Goal: Obtain resource: Download file/media

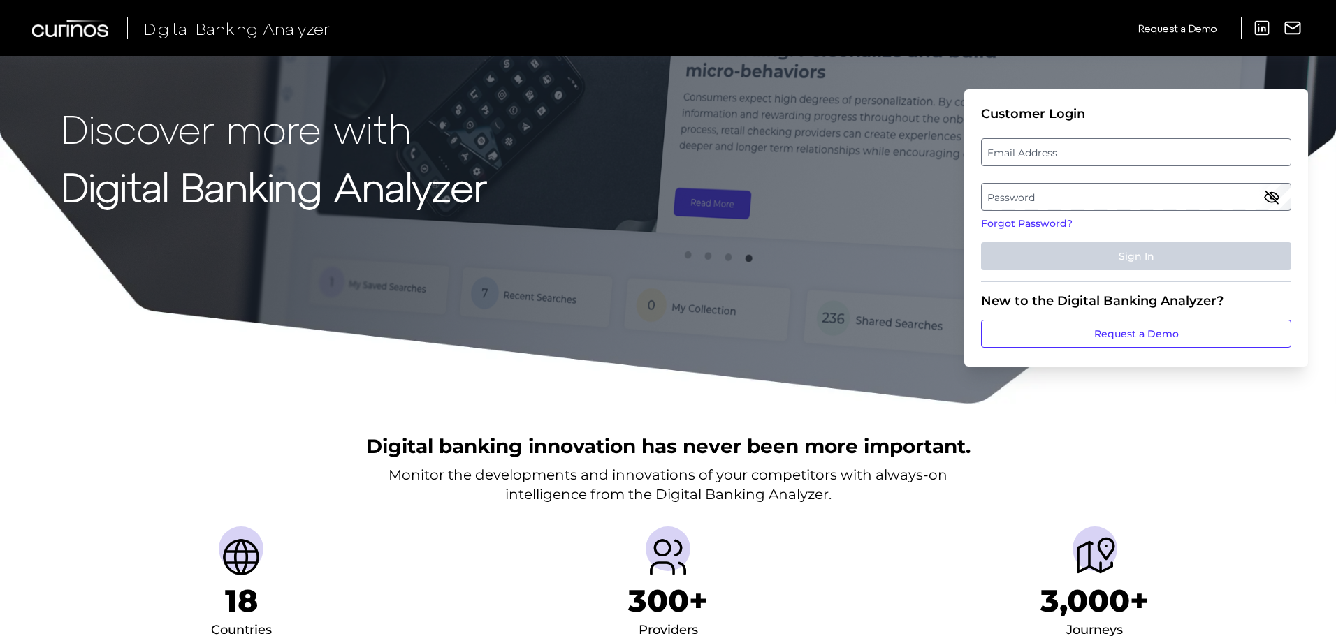
click at [1056, 149] on label "Email Address" at bounding box center [1135, 152] width 308 height 25
click at [1056, 149] on input "email" at bounding box center [1136, 152] width 310 height 28
type input "[EMAIL_ADDRESS][PERSON_NAME][DOMAIN_NAME]"
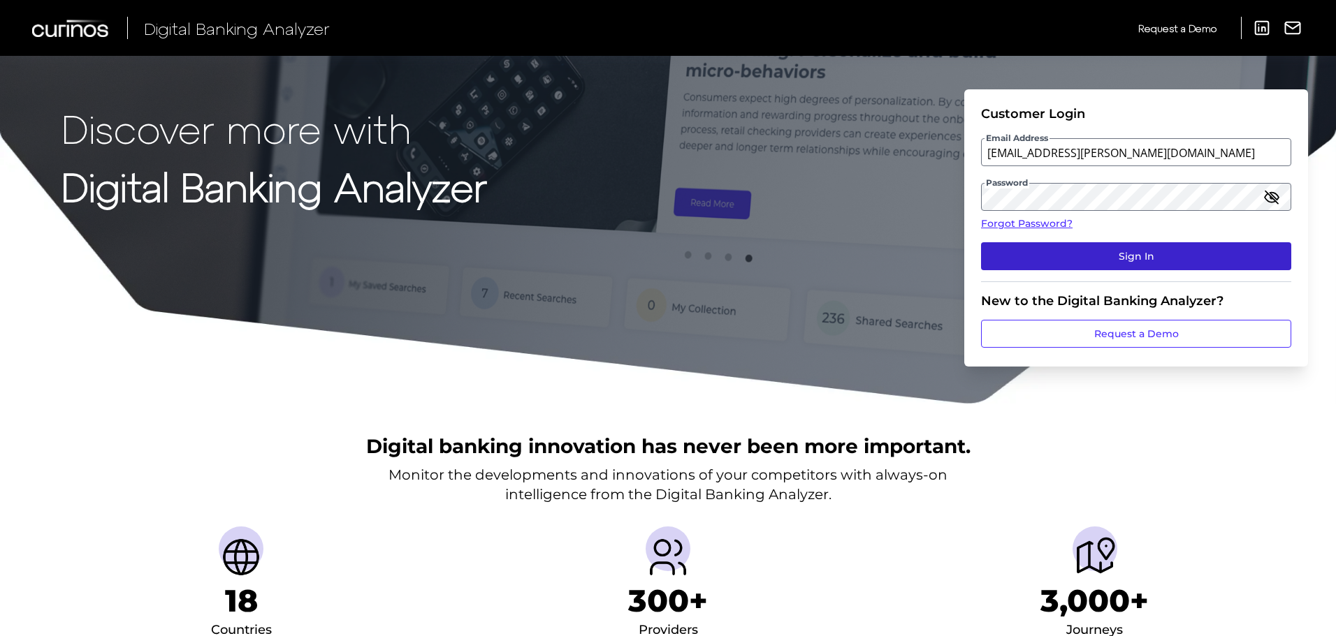
click at [1123, 264] on button "Sign In" at bounding box center [1136, 256] width 310 height 28
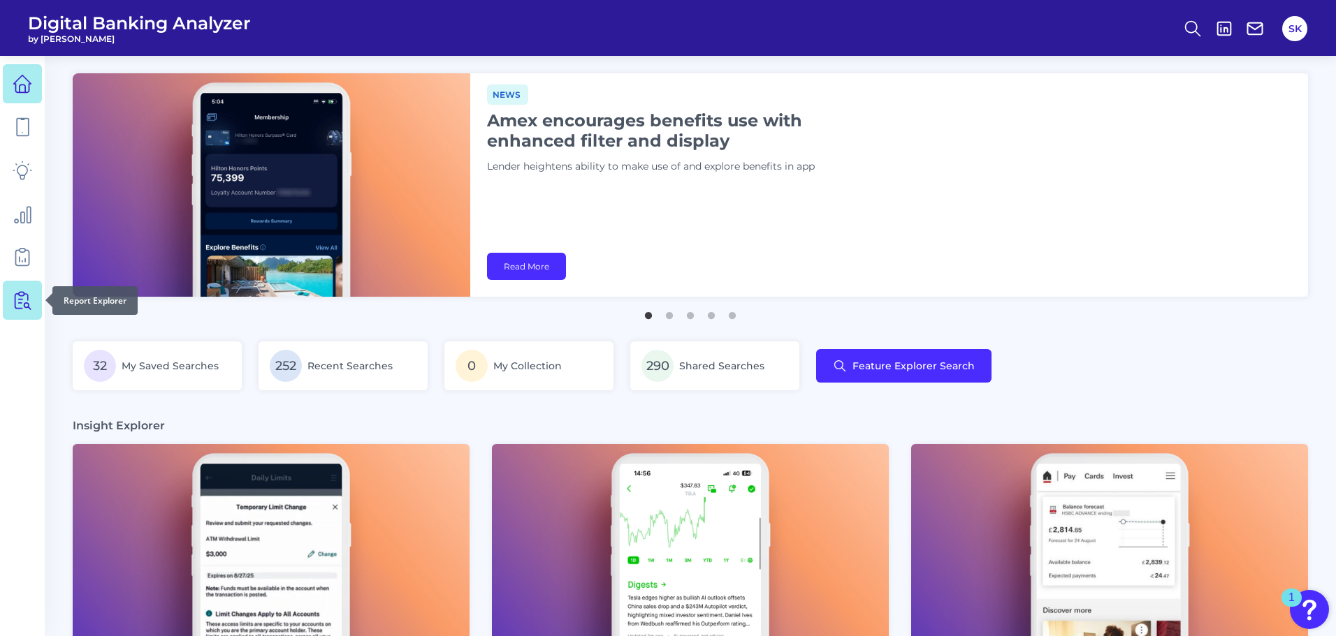
click at [22, 310] on link at bounding box center [22, 300] width 39 height 39
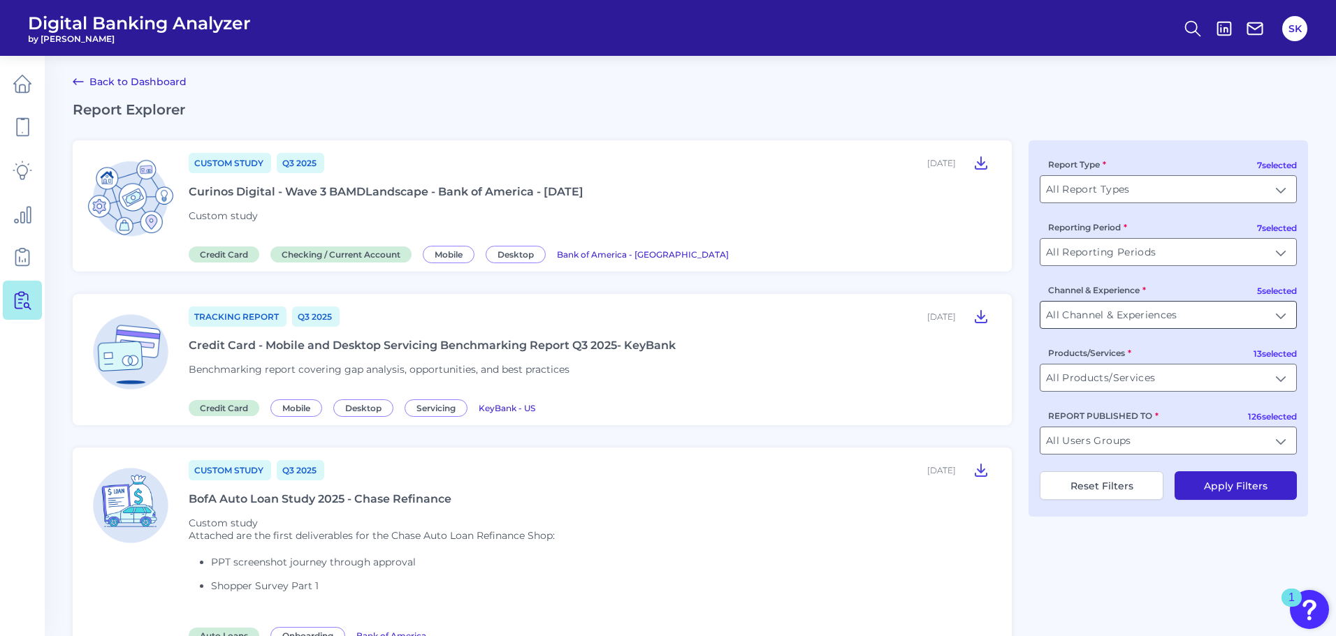
click at [1134, 321] on input "All Channel & Experiences" at bounding box center [1168, 315] width 256 height 27
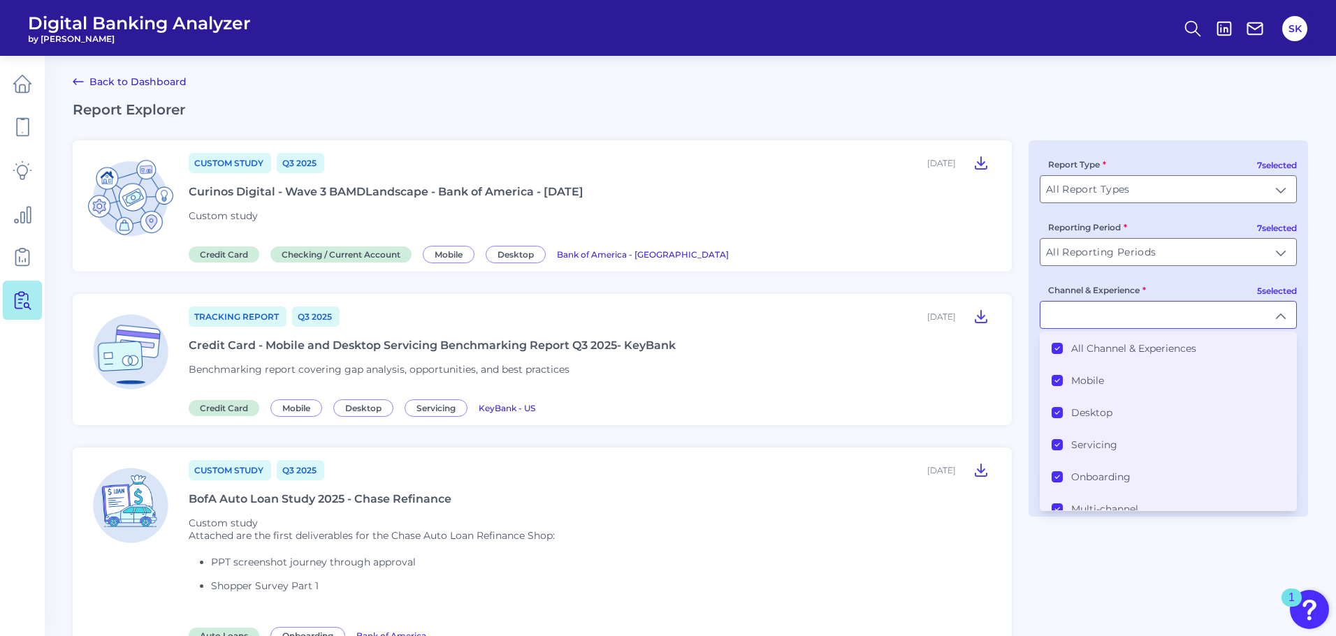
click at [1057, 346] on icon at bounding box center [1056, 348] width 7 height 7
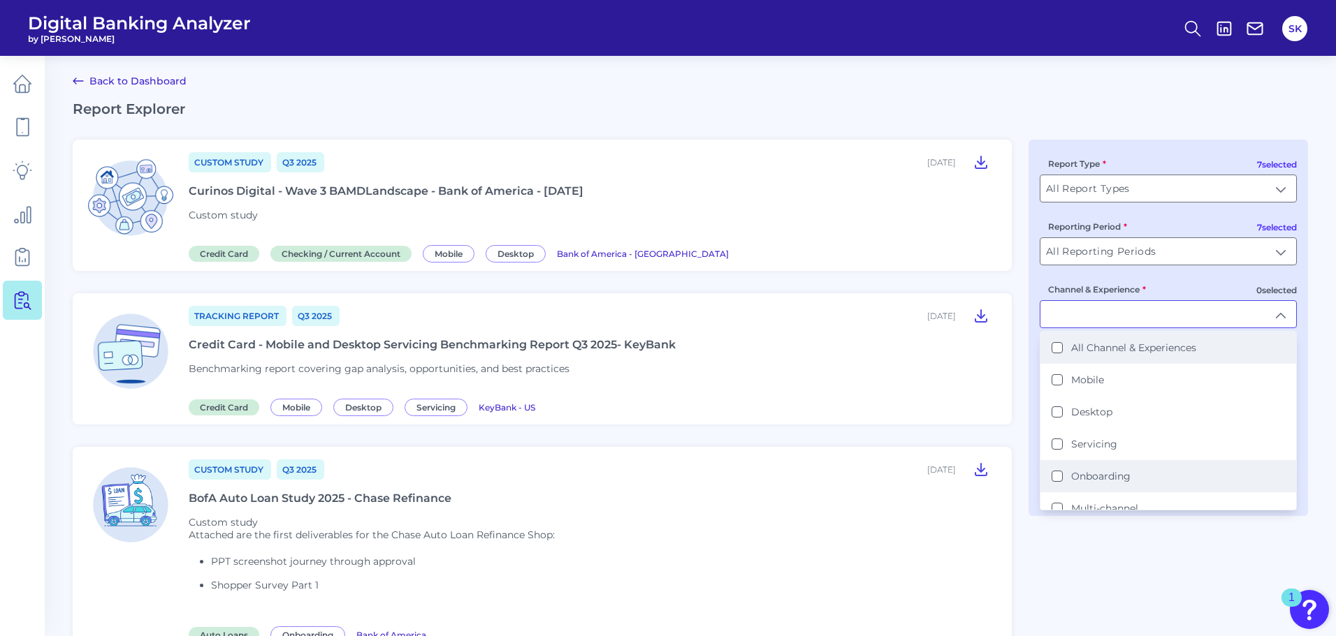
click at [1060, 474] on button "Onboarding" at bounding box center [1056, 476] width 11 height 11
type input "Onboarding"
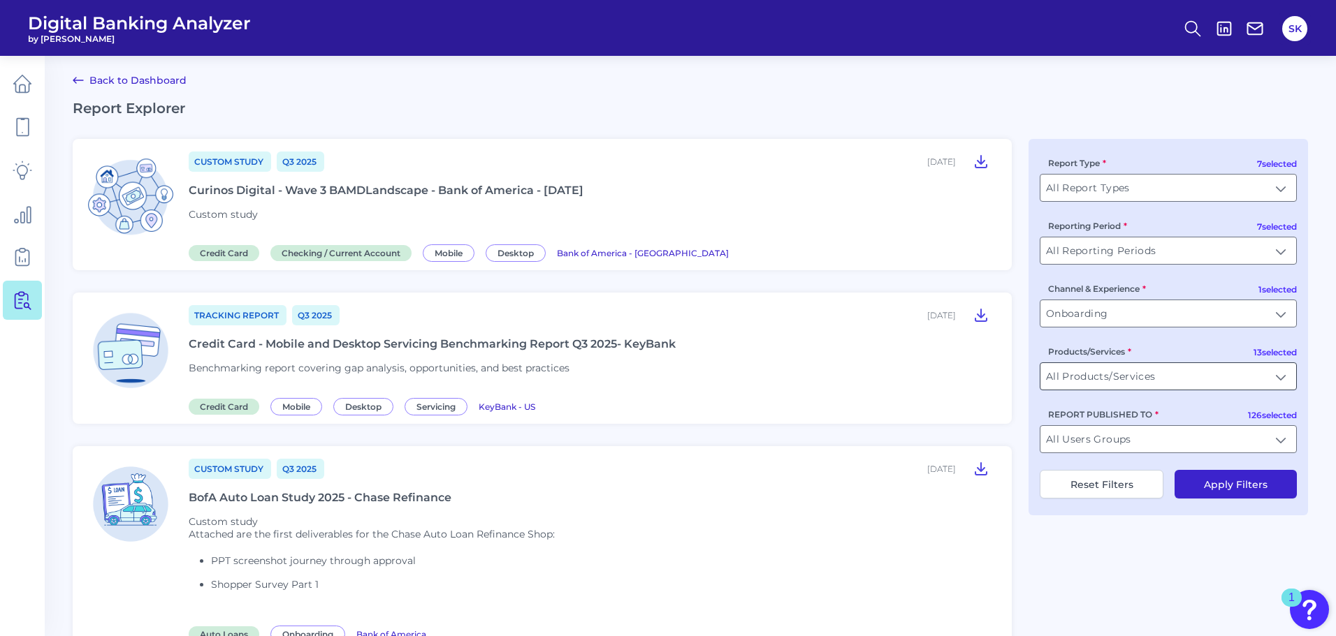
click at [1107, 380] on input "All Products/Services" at bounding box center [1168, 376] width 256 height 27
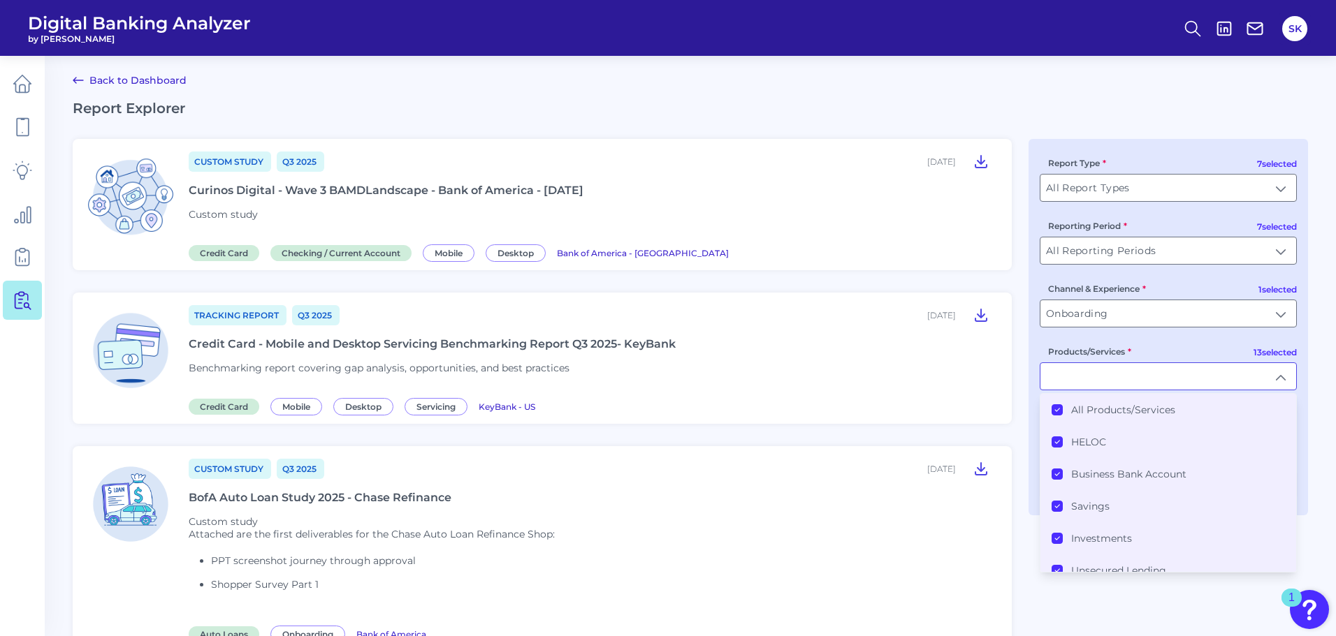
click at [1044, 415] on li "All Products/Services" at bounding box center [1168, 410] width 256 height 32
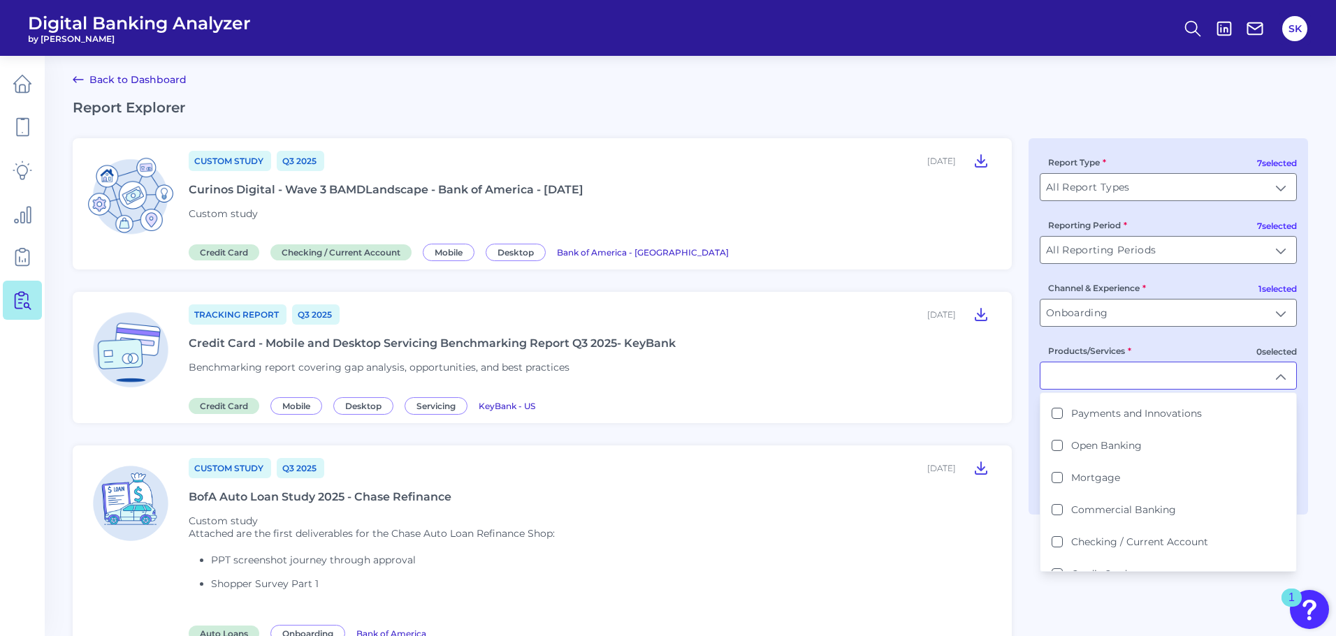
scroll to position [236, 0]
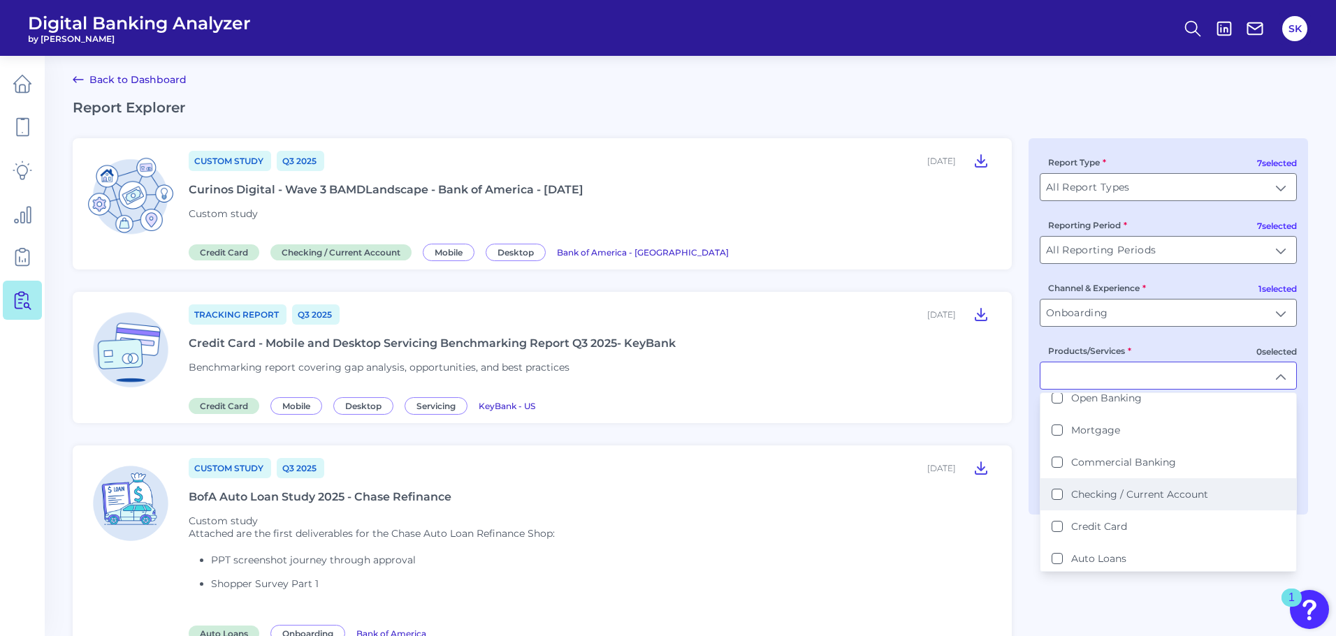
click at [1142, 497] on label "Checking / Current Account" at bounding box center [1139, 494] width 137 height 13
type input "Checking / Current Account"
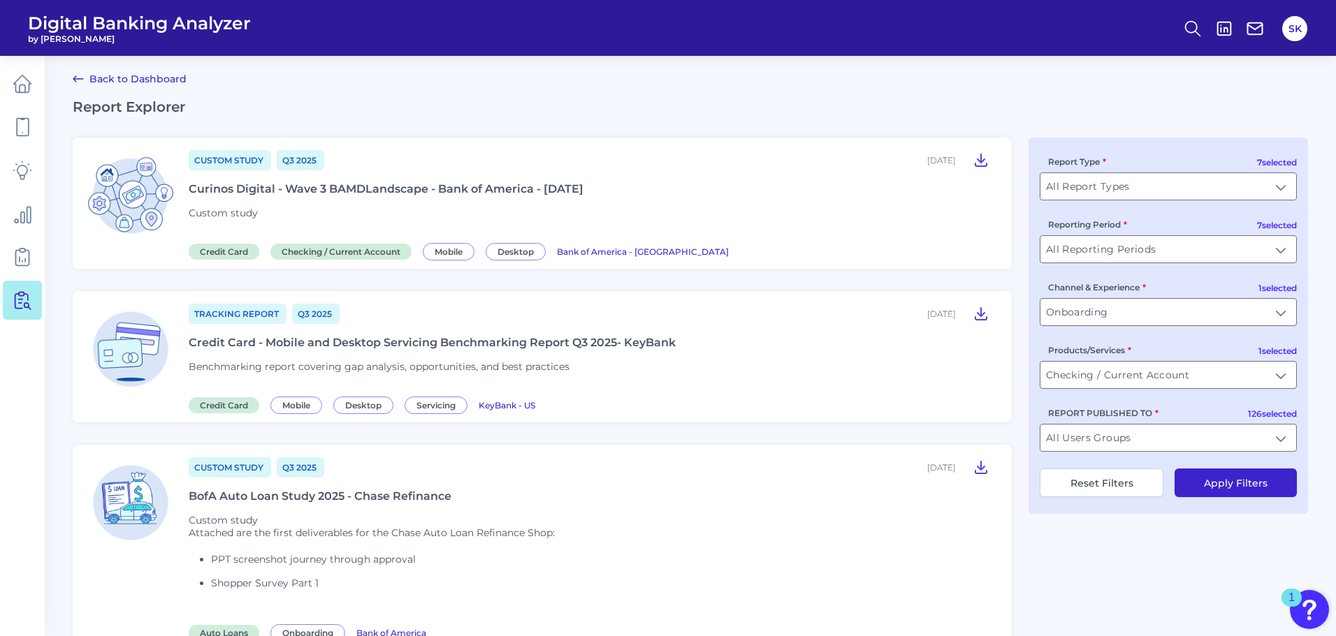
click at [1241, 479] on button "Apply Filters" at bounding box center [1235, 483] width 122 height 29
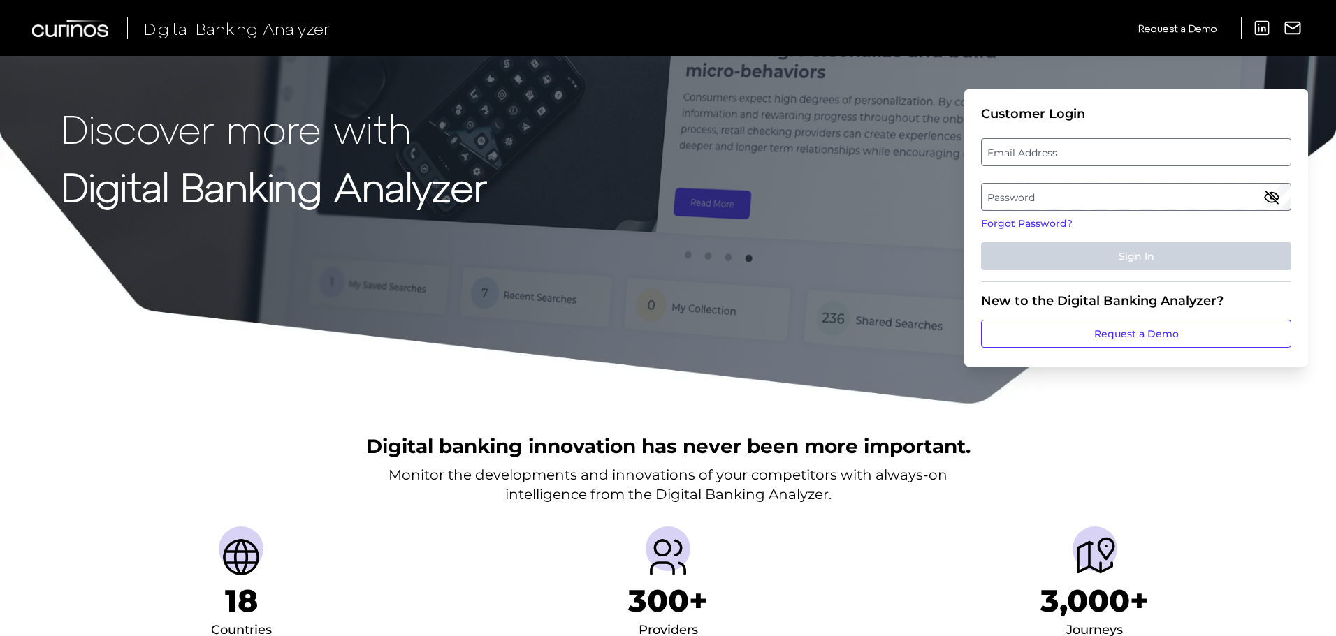
click at [1094, 156] on label "Email Address" at bounding box center [1135, 152] width 308 height 25
click at [1094, 156] on input "email" at bounding box center [1136, 152] width 310 height 28
type input "[EMAIL_ADDRESS][PERSON_NAME][DOMAIN_NAME]"
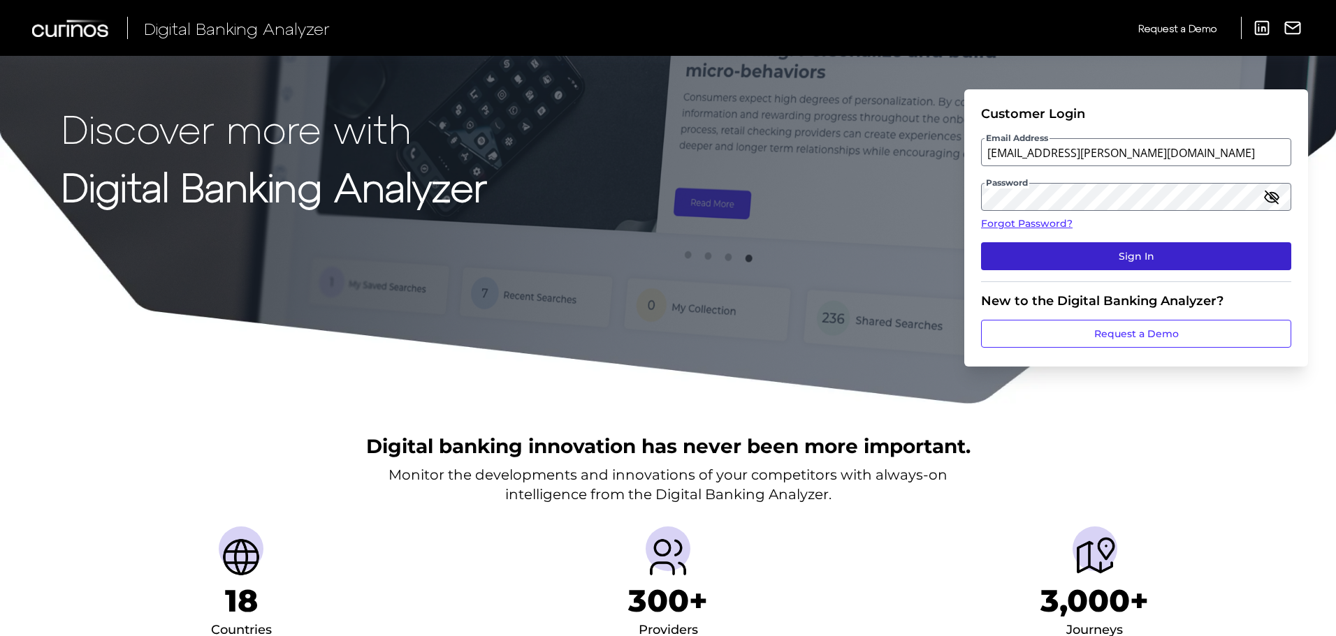
click at [1178, 252] on button "Sign In" at bounding box center [1136, 256] width 310 height 28
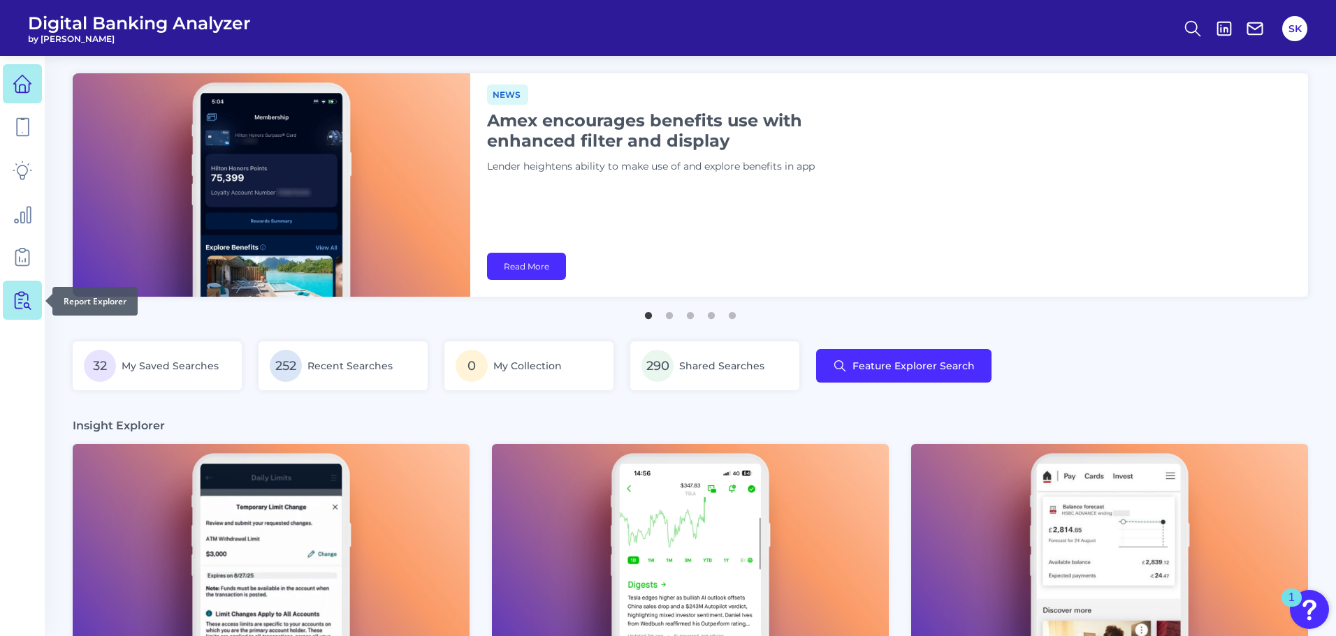
click at [30, 300] on icon at bounding box center [23, 301] width 20 height 20
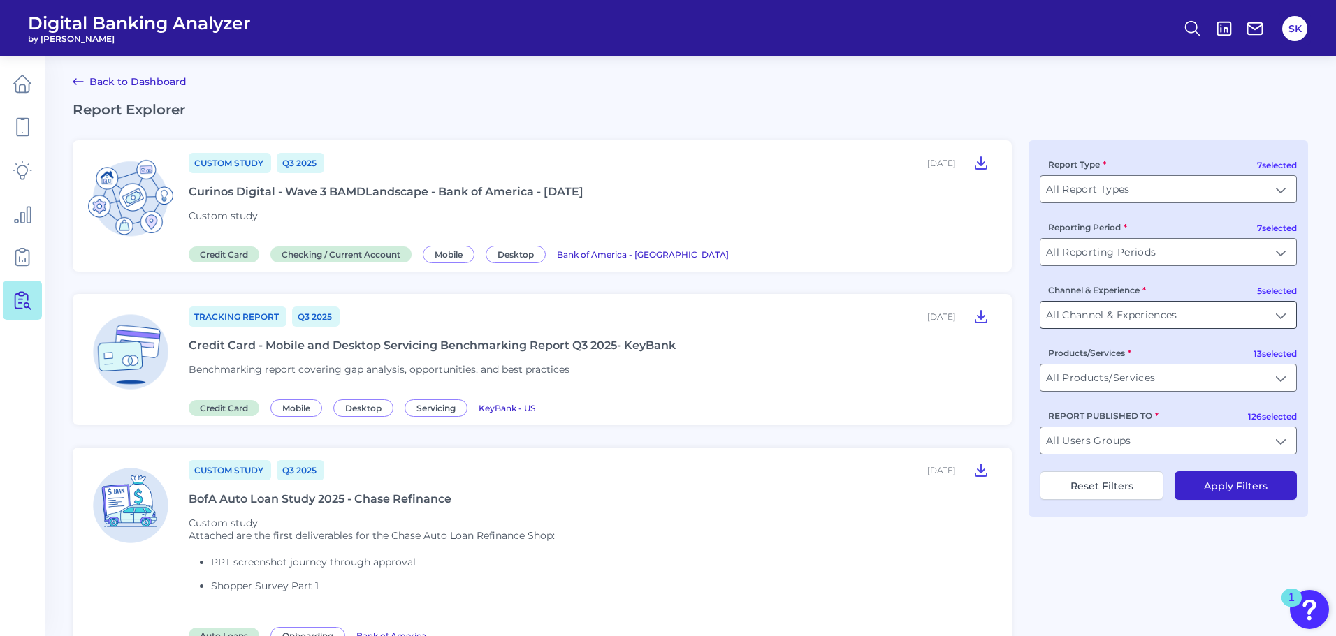
click at [1141, 316] on input "All Channel & Experiences" at bounding box center [1168, 315] width 256 height 27
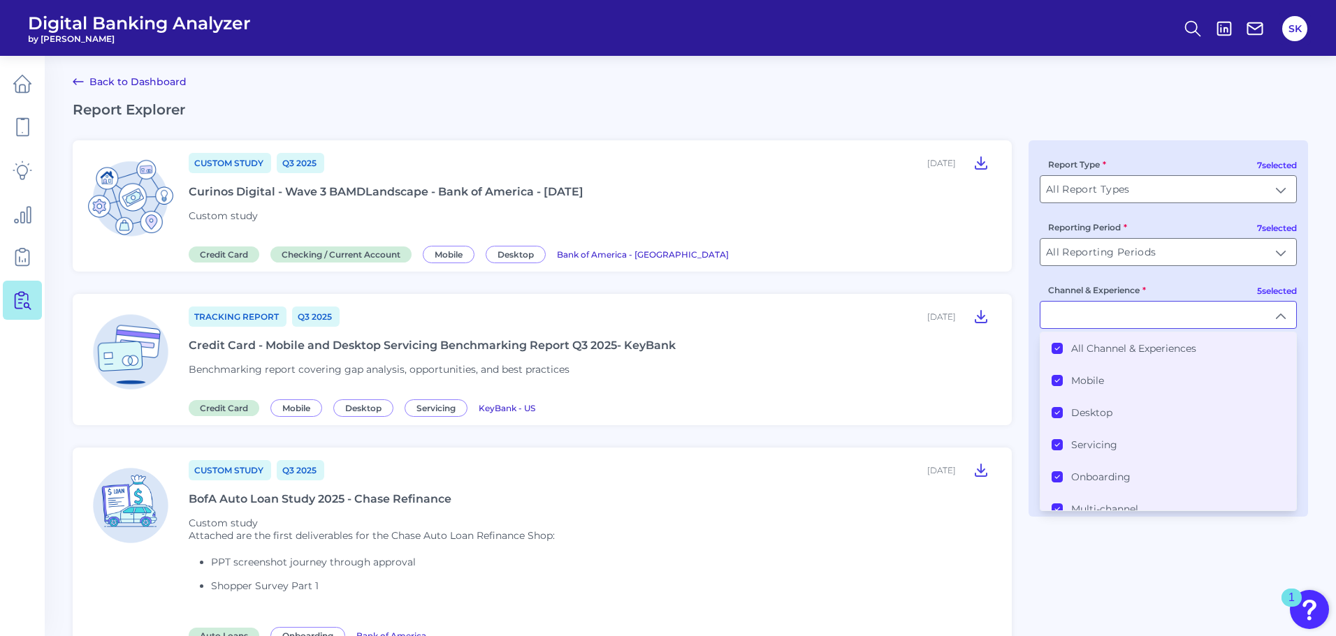
click at [1051, 349] on Experiences "All Channel & Experiences" at bounding box center [1056, 348] width 11 height 11
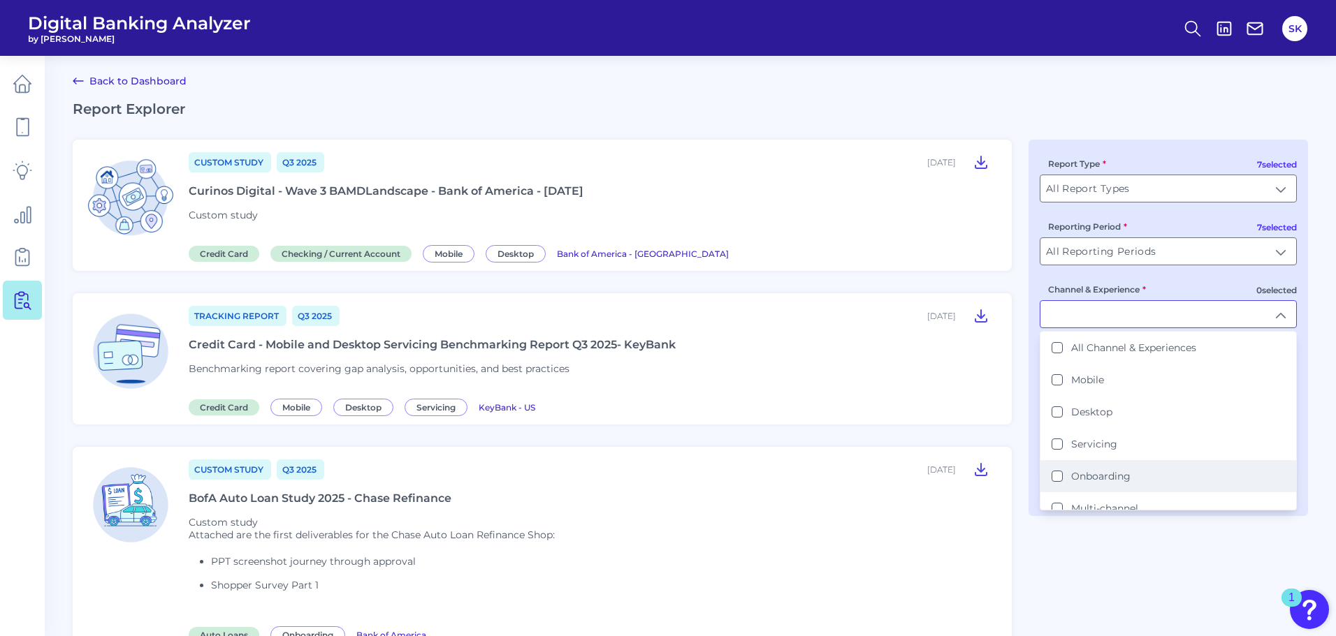
click at [1062, 474] on div "Onboarding" at bounding box center [1090, 476] width 79 height 13
type input "Onboarding"
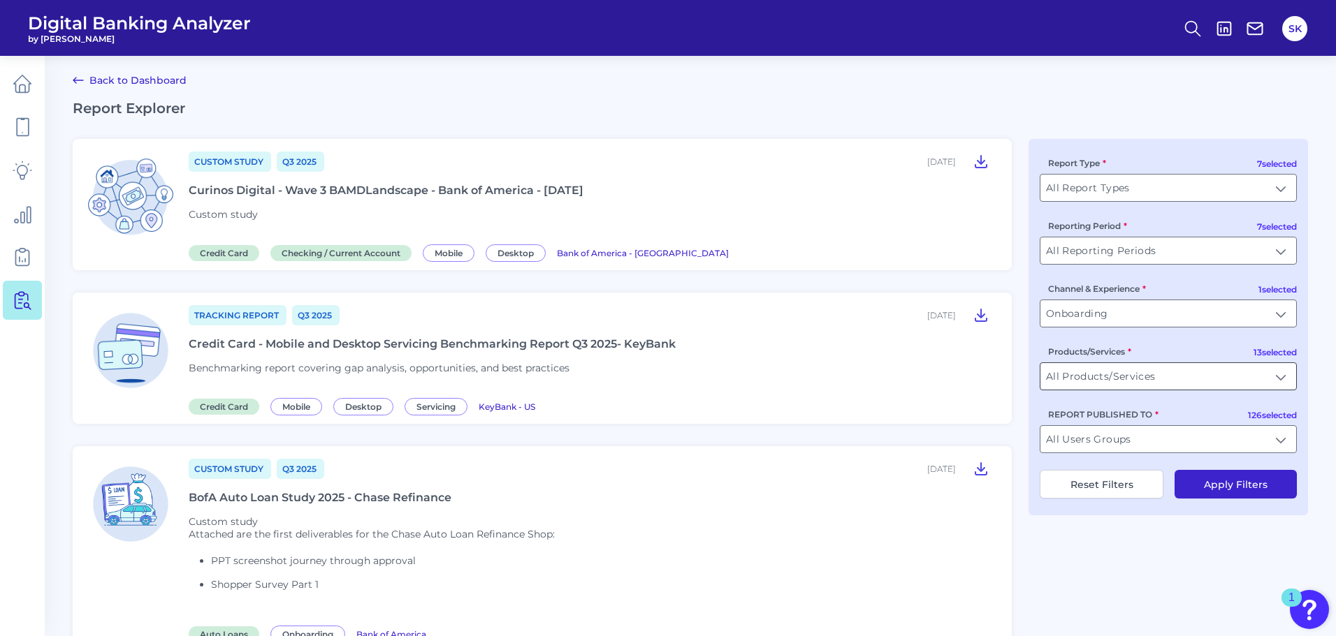
click at [1111, 380] on input "All Products/Services" at bounding box center [1168, 376] width 256 height 27
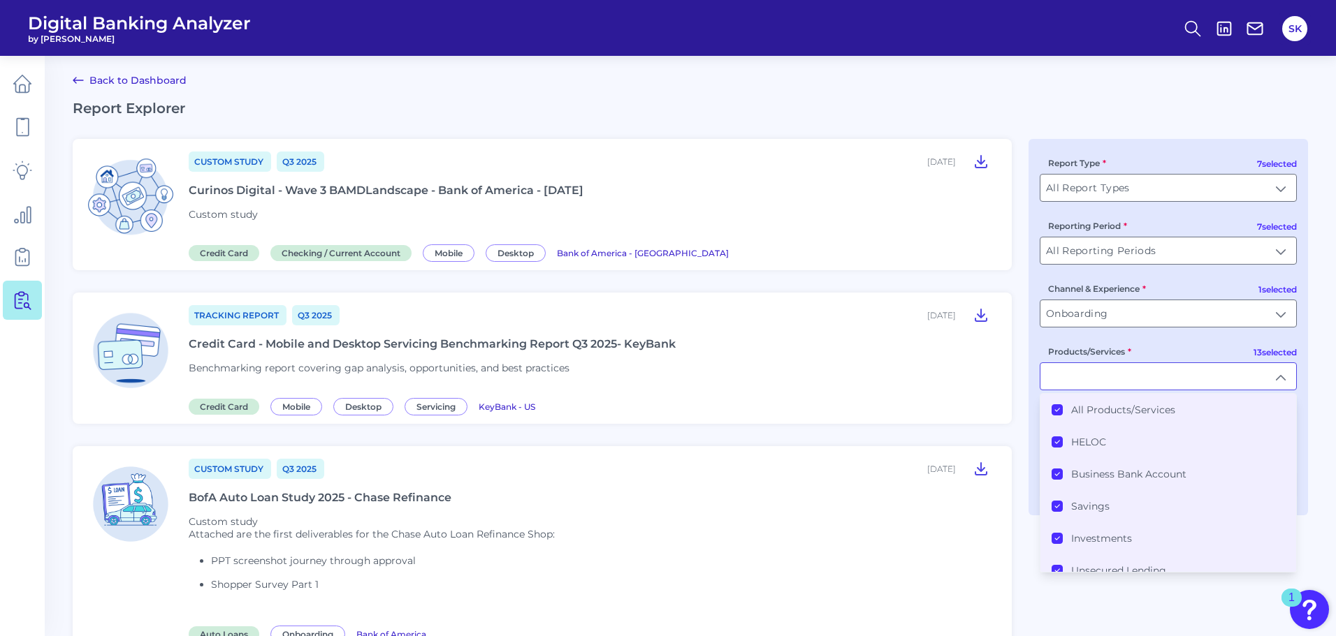
click at [1058, 404] on div "All Products/Services" at bounding box center [1113, 410] width 124 height 13
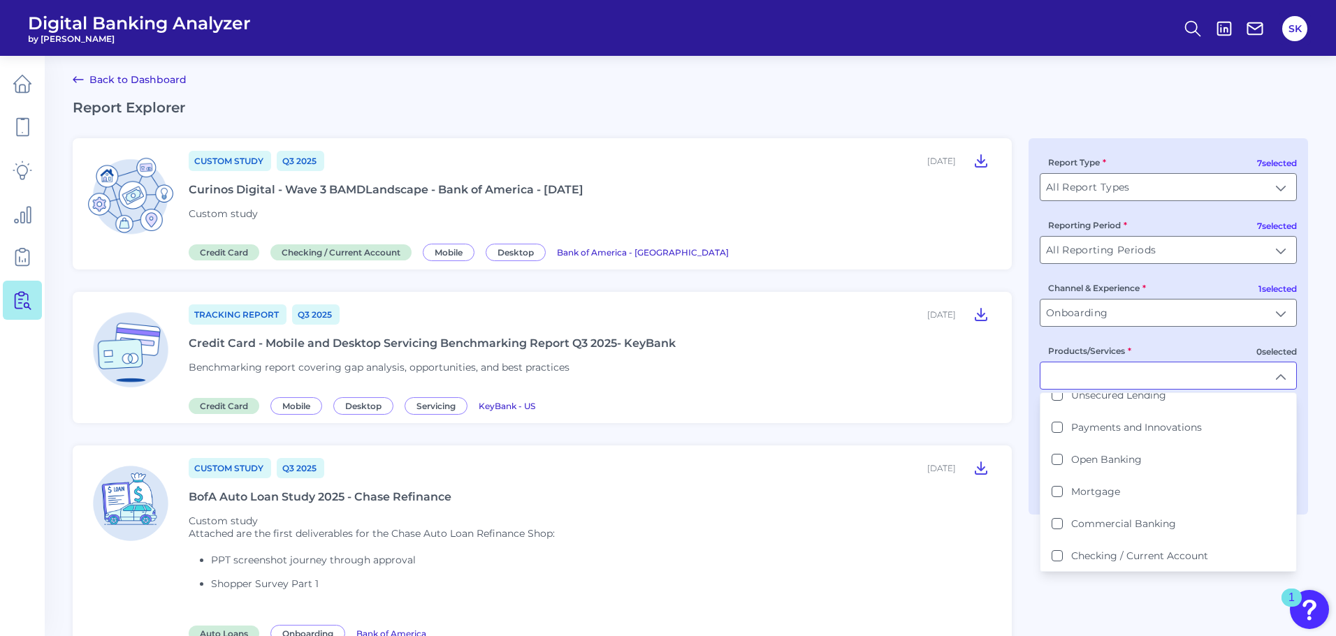
scroll to position [178, 0]
click at [1199, 554] on label "Checking / Current Account" at bounding box center [1139, 552] width 137 height 13
type input "Checking / Current Account"
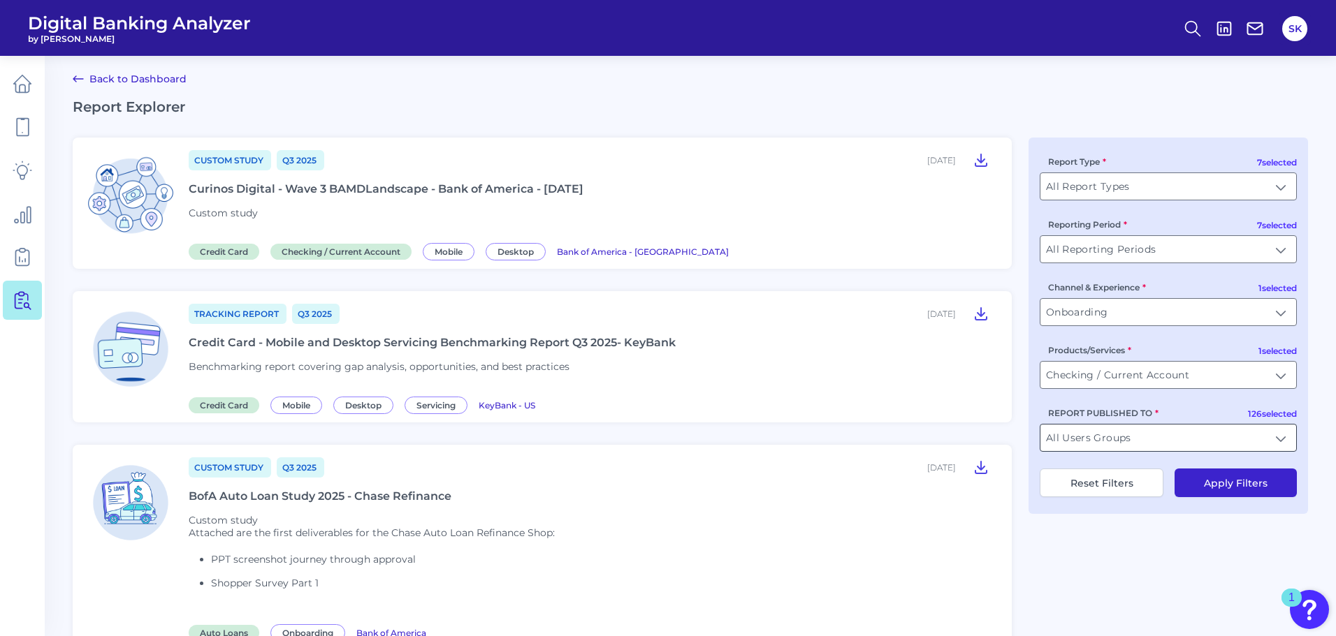
click at [1144, 436] on input "All Users Groups" at bounding box center [1168, 438] width 256 height 27
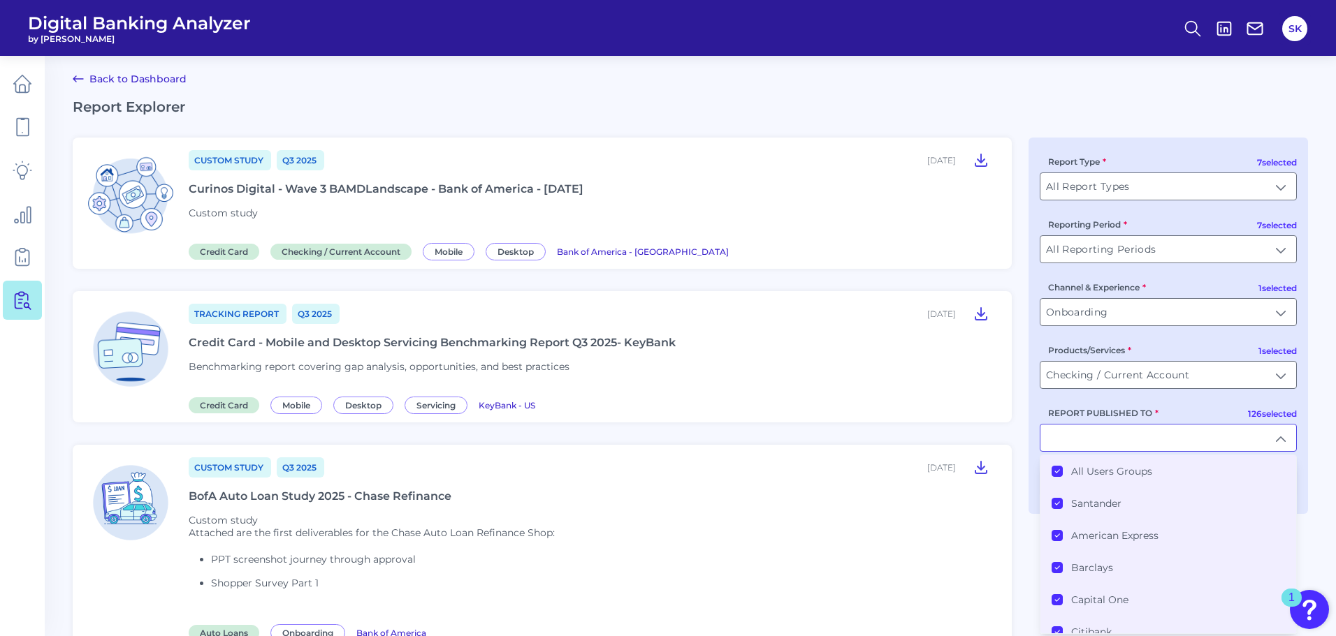
click at [1144, 436] on input "REPORT PUBLISHED TO" at bounding box center [1168, 438] width 256 height 27
type input "All Users Groups"
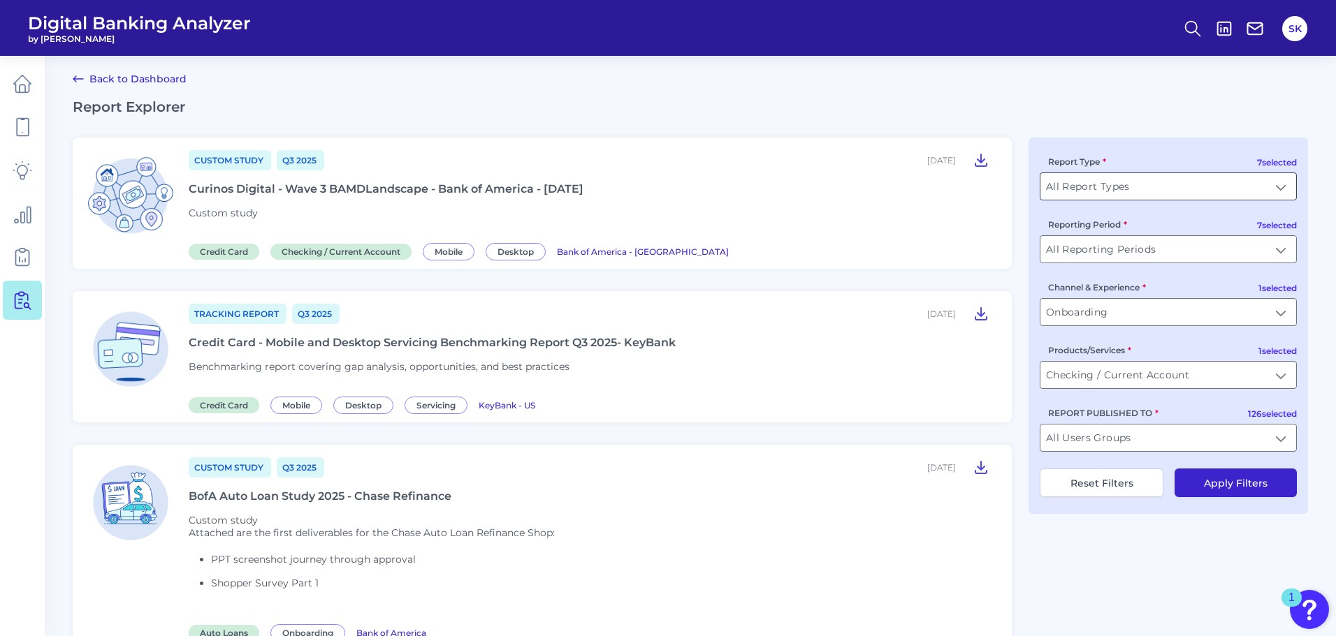
click at [1199, 176] on input "All Report Types" at bounding box center [1168, 186] width 256 height 27
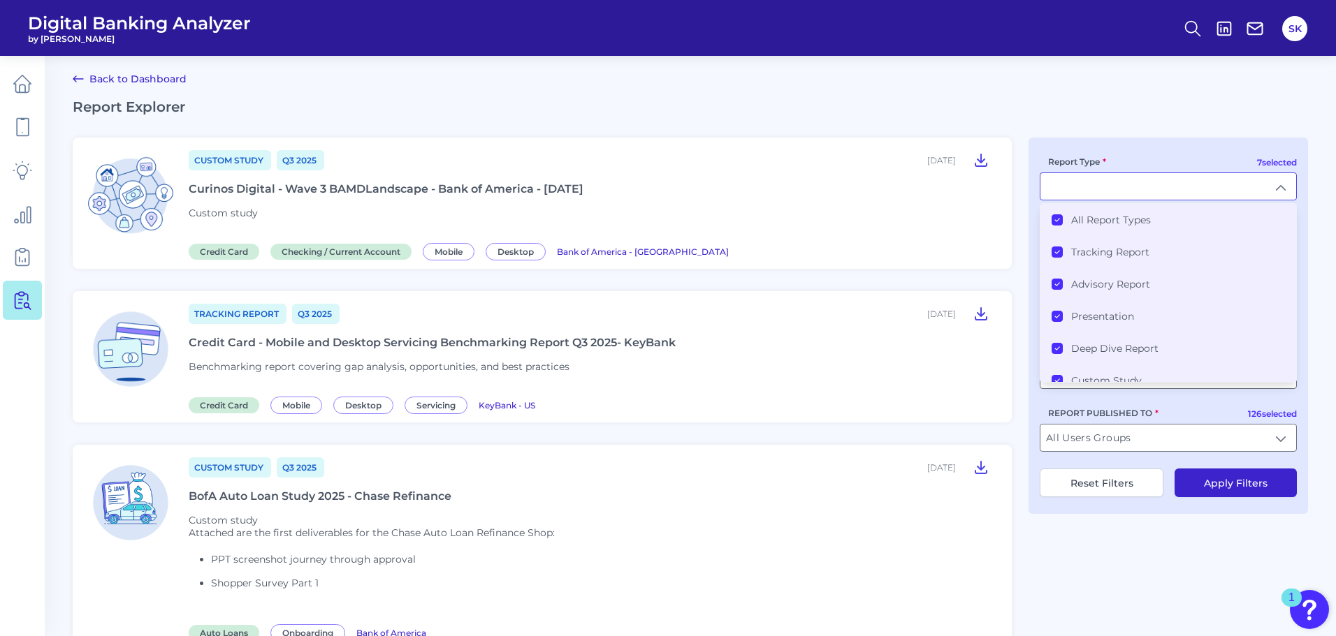
click at [1057, 217] on icon at bounding box center [1056, 220] width 7 height 7
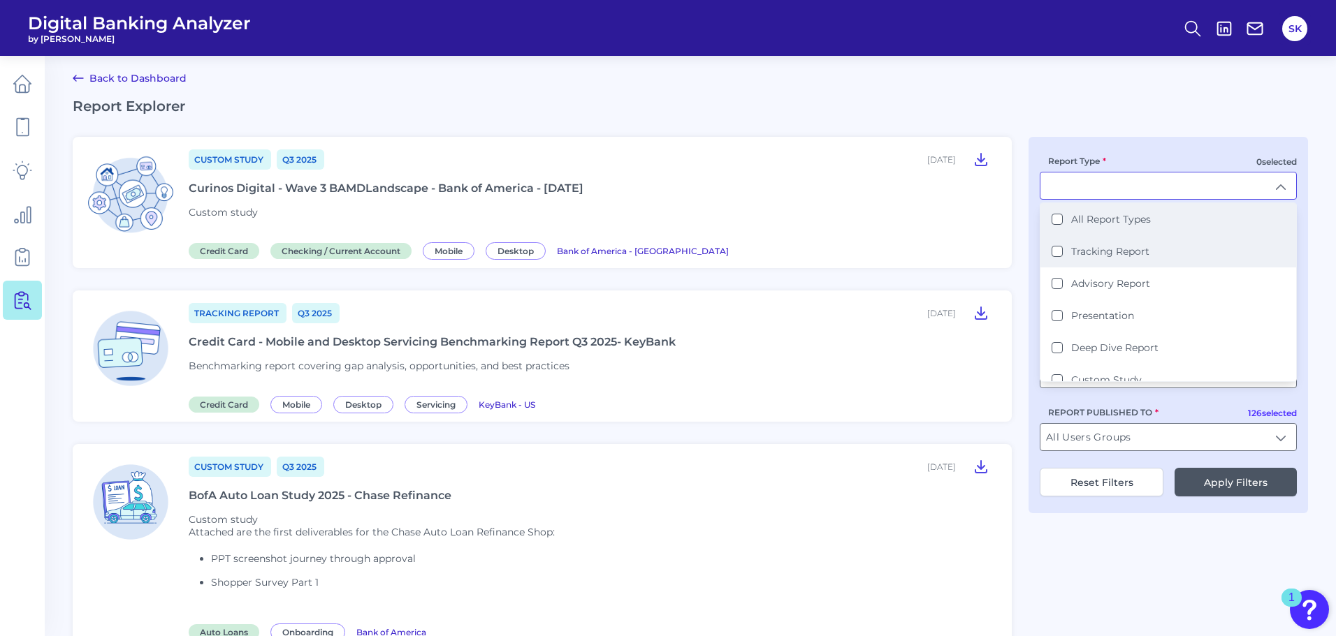
click at [1057, 257] on div "Tracking Report" at bounding box center [1100, 251] width 98 height 13
type input "Tracking Report"
click at [1229, 489] on button "Apply Filters" at bounding box center [1235, 481] width 122 height 29
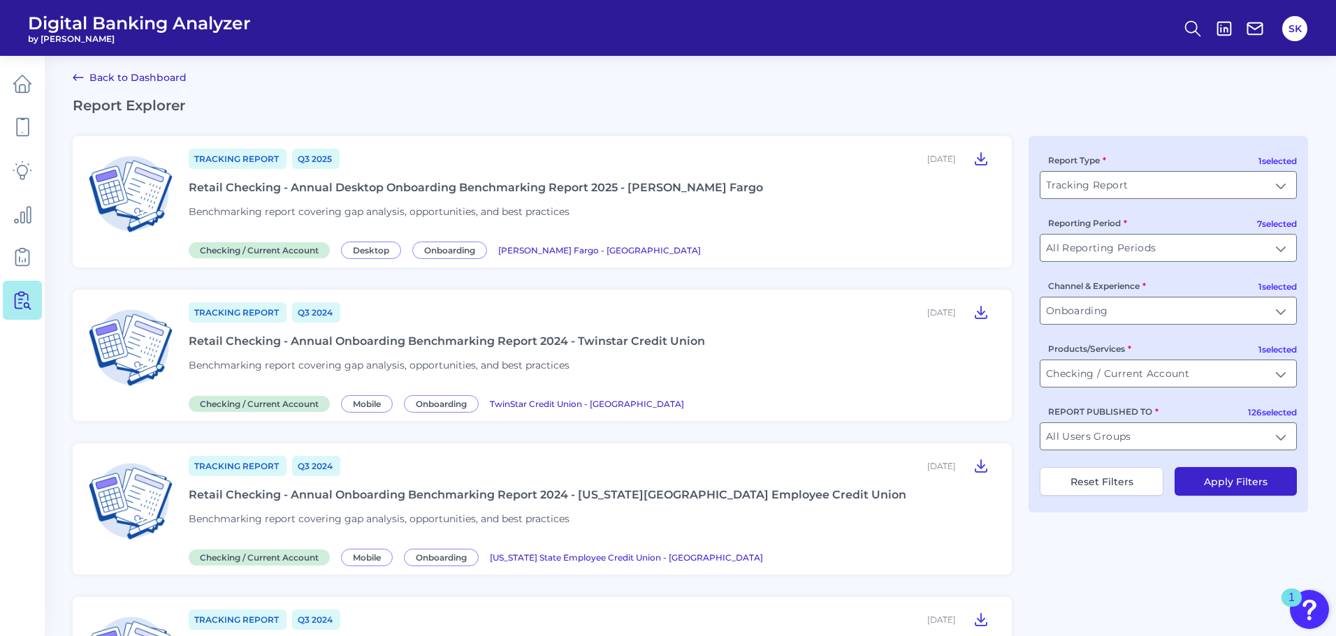
click at [595, 180] on div "Tracking Report Q3 2025 August 01, 2025 Retail Checking - Annual Desktop Onboar…" at bounding box center [592, 201] width 806 height 109
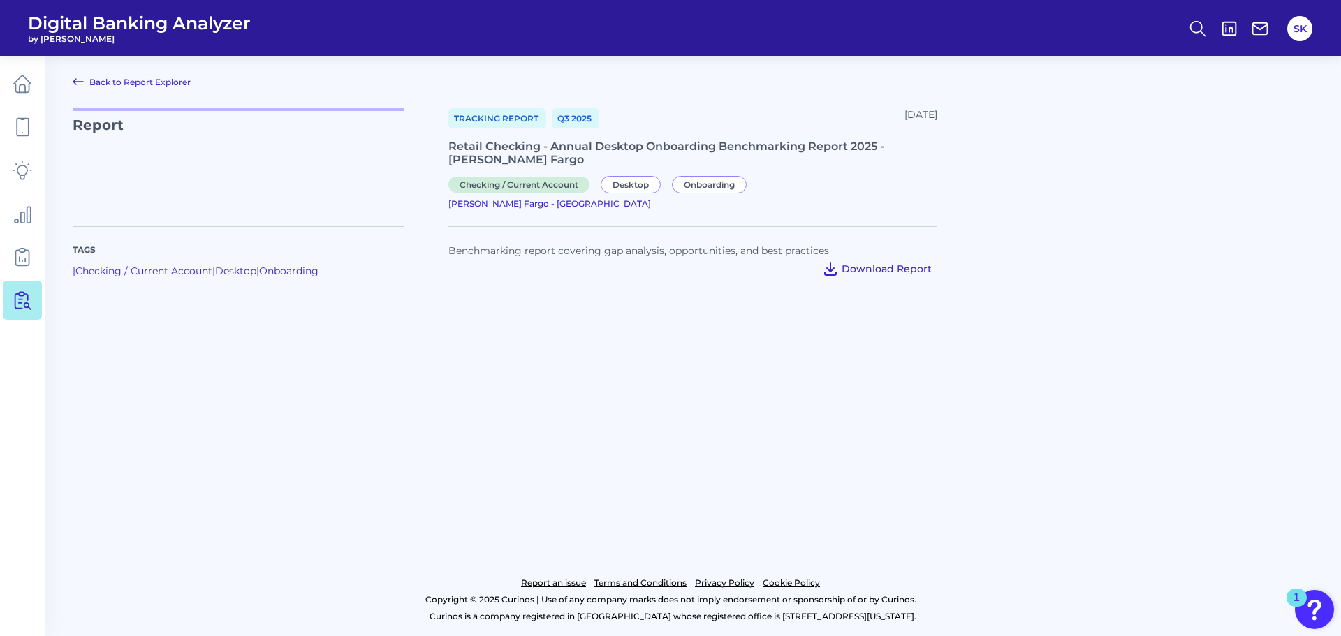
click at [883, 263] on span "Download Report" at bounding box center [887, 269] width 90 height 13
click at [879, 263] on span "Download Report" at bounding box center [887, 269] width 90 height 13
